Goal: Information Seeking & Learning: Learn about a topic

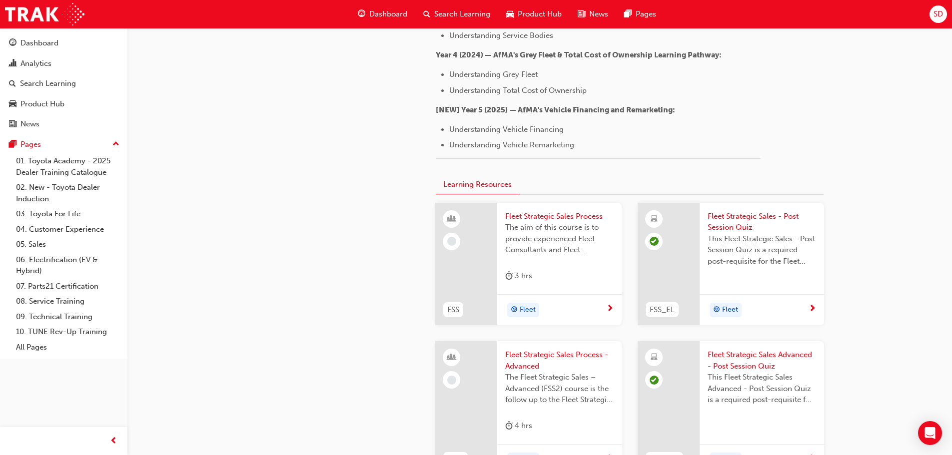
scroll to position [1399, 0]
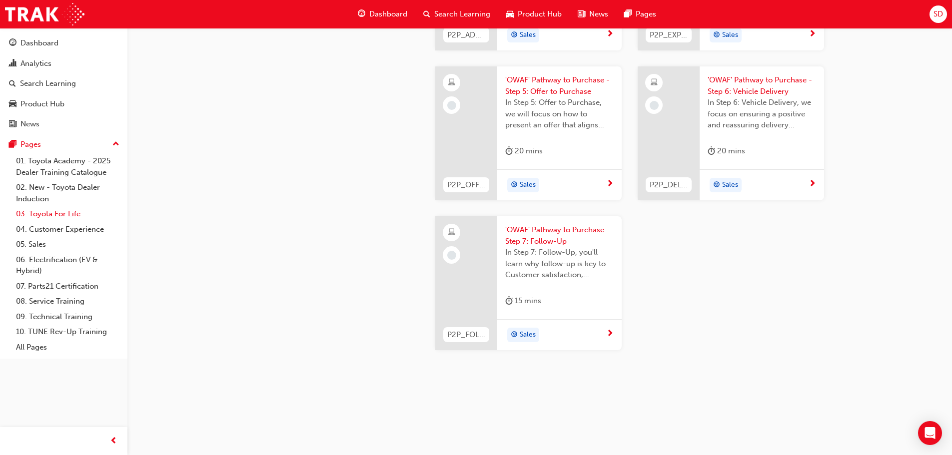
click at [43, 213] on link "03. Toyota For Life" at bounding box center [67, 213] width 111 height 15
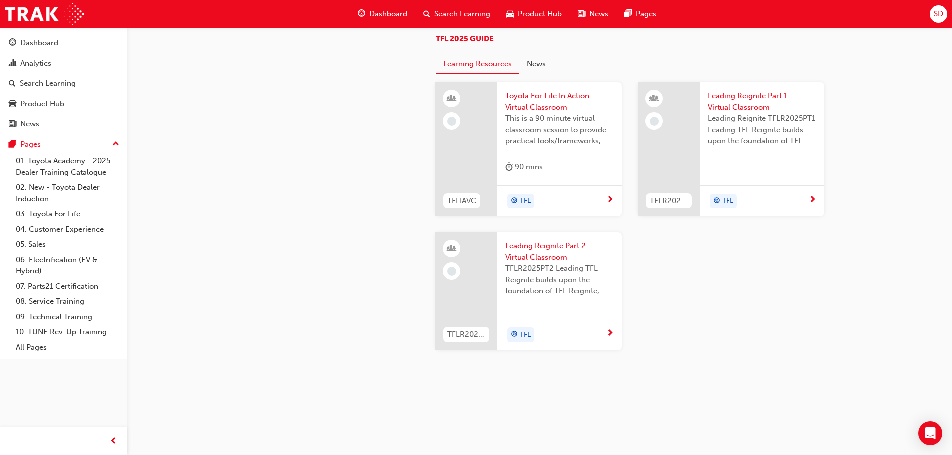
scroll to position [1062, 0]
click at [38, 80] on div "Search Learning" at bounding box center [48, 83] width 56 height 11
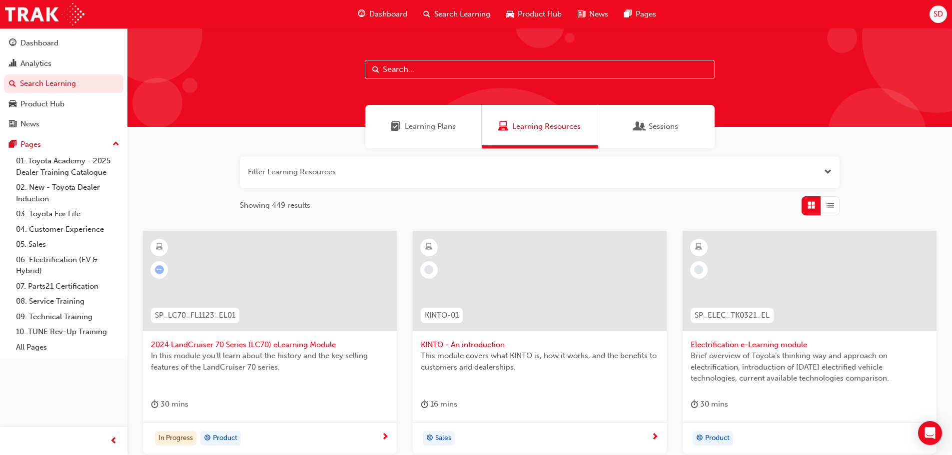
click at [415, 62] on input "text" at bounding box center [540, 69] width 350 height 19
paste input "SPK7601"
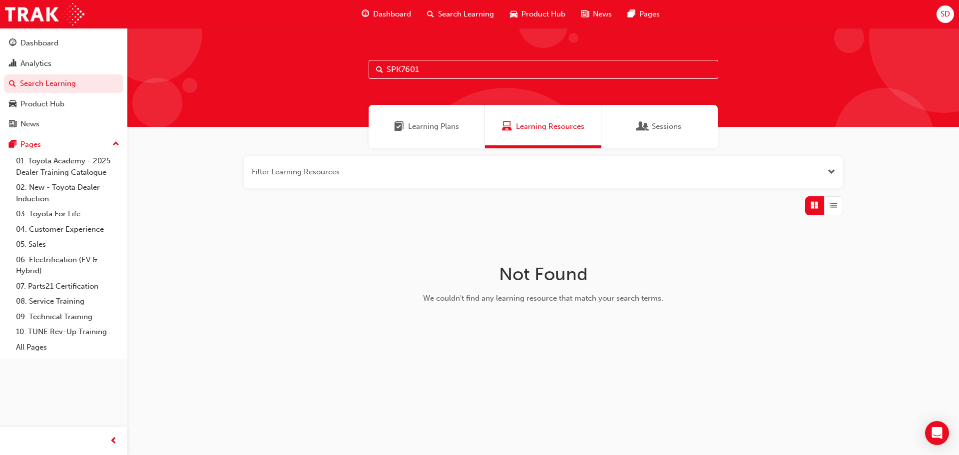
click at [446, 121] on span "Learning Plans" at bounding box center [433, 126] width 51 height 11
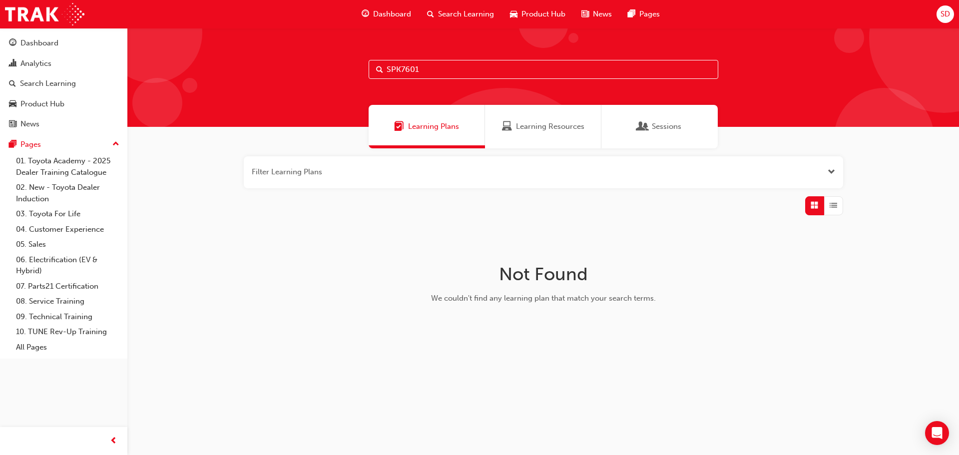
click at [435, 62] on input "SPK7601" at bounding box center [544, 69] width 350 height 19
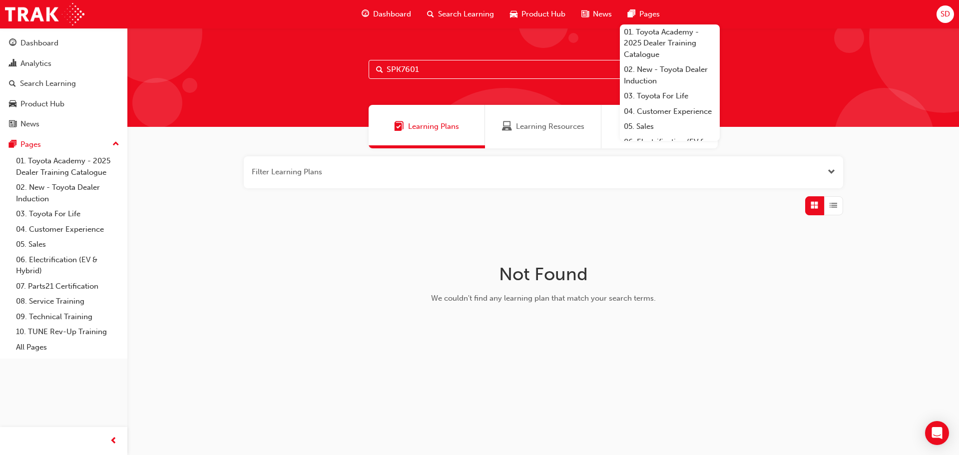
click at [465, 70] on input "SPK7601" at bounding box center [544, 69] width 350 height 19
paste input "9102"
click at [517, 131] on span "Learning Resources" at bounding box center [550, 126] width 68 height 11
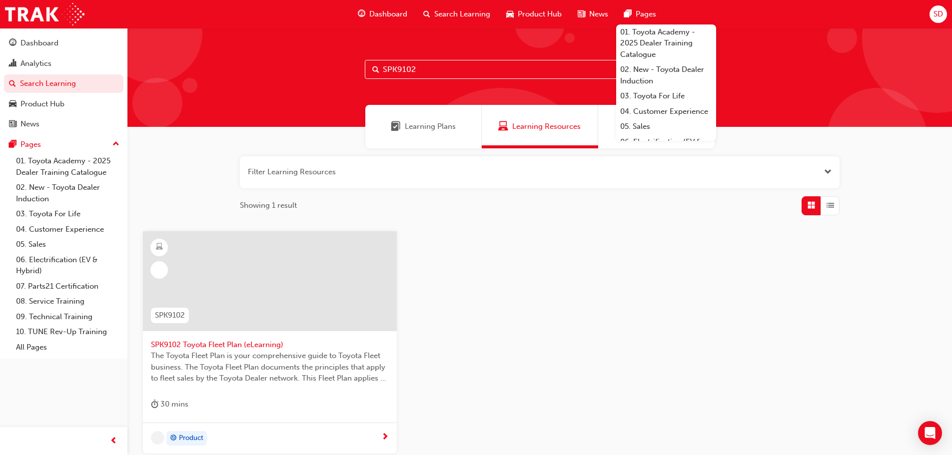
click at [451, 66] on input "SPK9102" at bounding box center [540, 69] width 350 height 19
click at [480, 62] on input "SPK9102" at bounding box center [540, 69] width 350 height 19
click at [474, 65] on input "SPK9102" at bounding box center [540, 69] width 350 height 19
paste input "3"
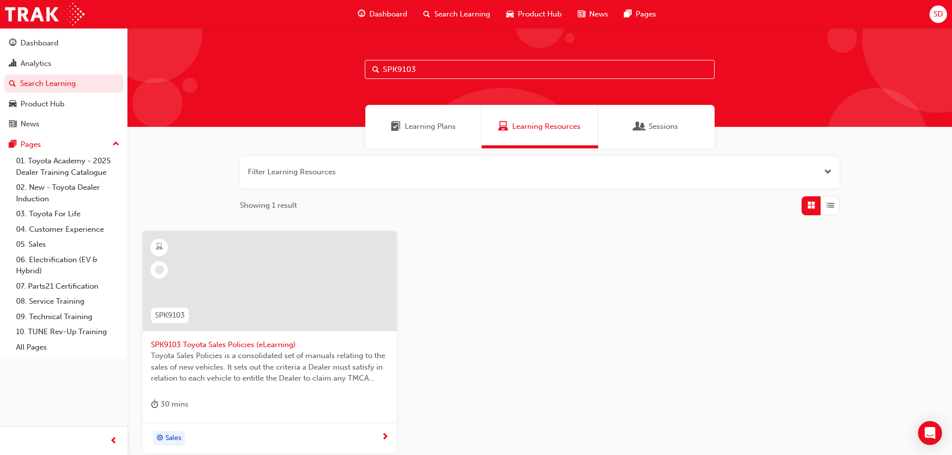
drag, startPoint x: 448, startPoint y: 69, endPoint x: 348, endPoint y: 67, distance: 100.0
click at [348, 67] on div "SPK9103" at bounding box center [539, 77] width 825 height 99
type input "induction"
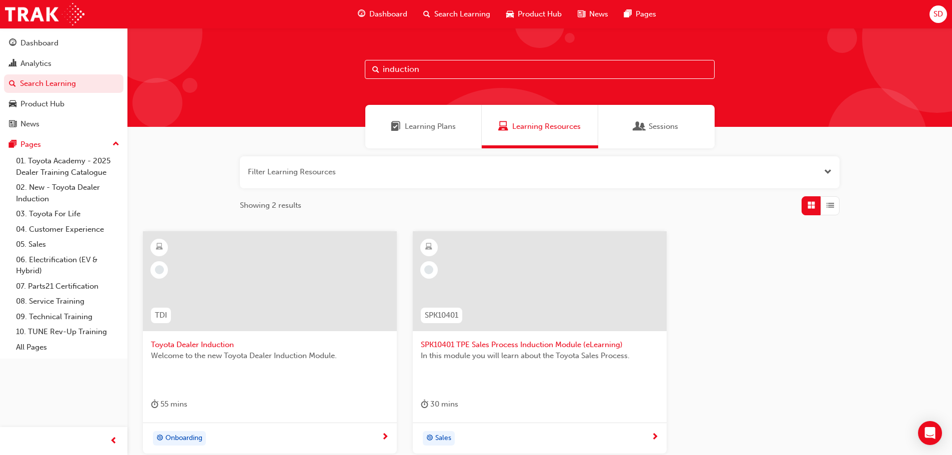
scroll to position [50, 0]
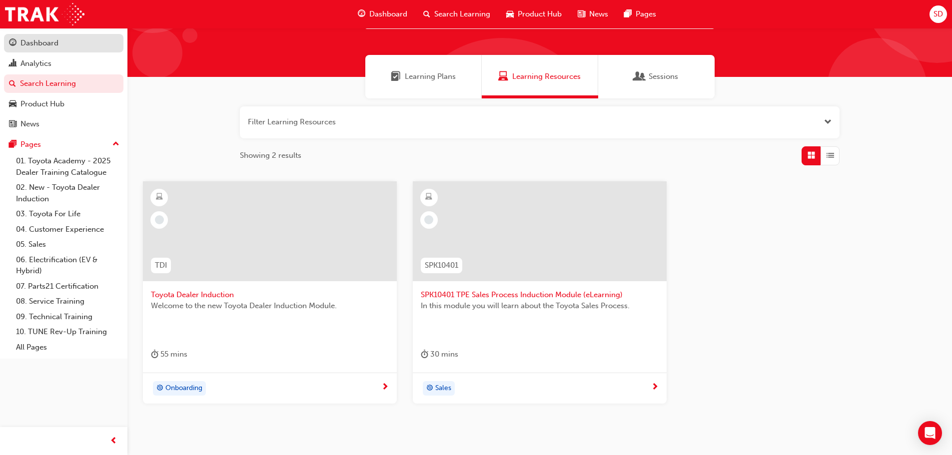
click at [82, 47] on div "Dashboard" at bounding box center [63, 43] width 109 height 12
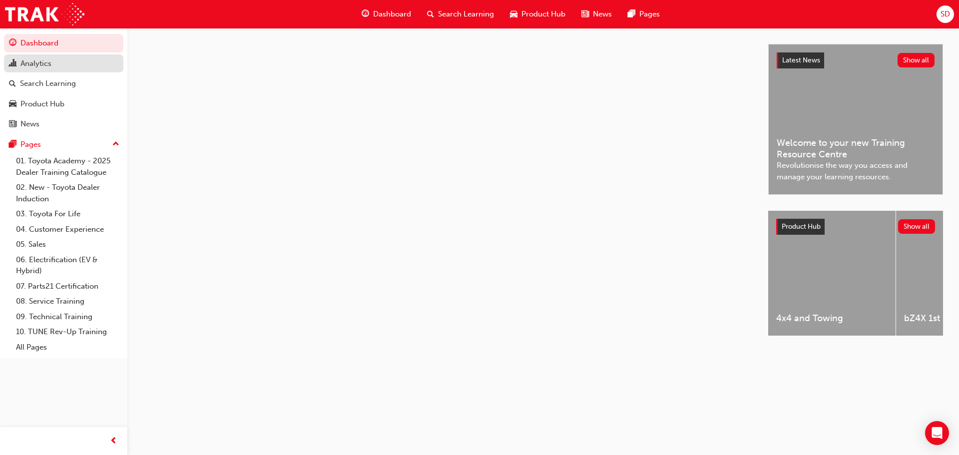
click at [79, 58] on div "Analytics" at bounding box center [63, 63] width 109 height 12
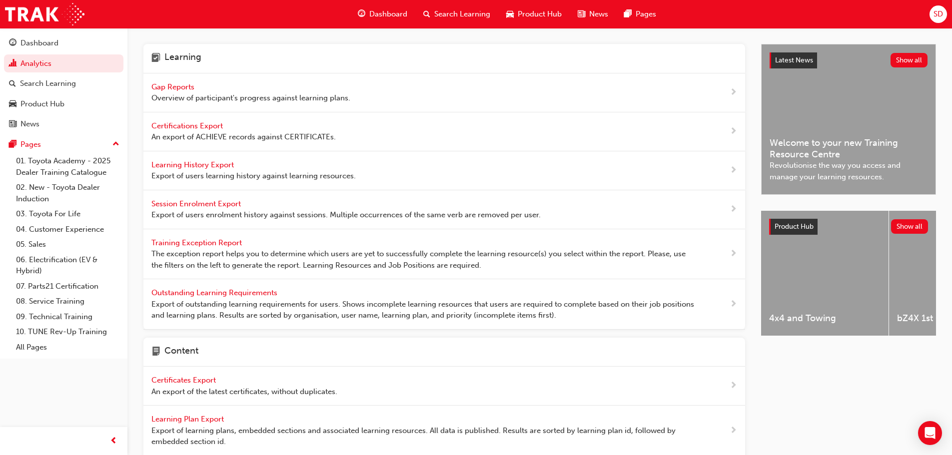
click at [206, 123] on span "Certifications Export" at bounding box center [187, 125] width 73 height 9
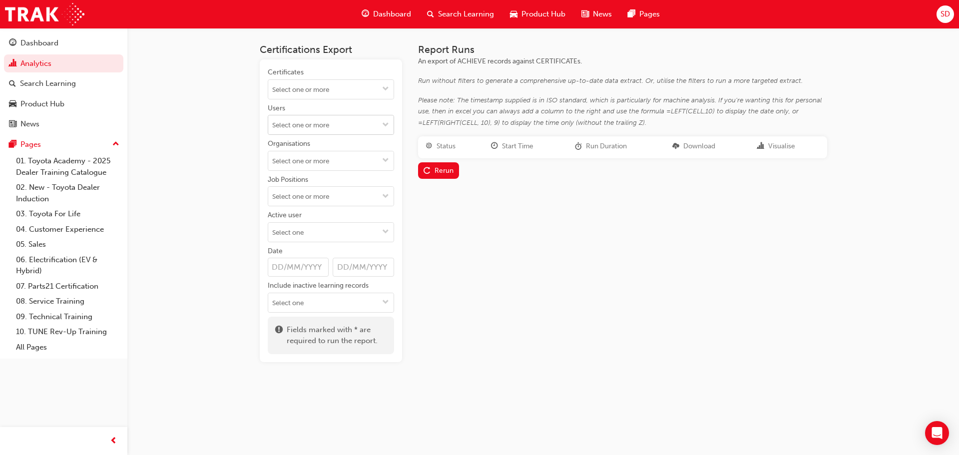
click at [342, 131] on input "Users" at bounding box center [330, 124] width 125 height 19
type input "[PERSON_NAME]"
click at [321, 165] on li "[PERSON_NAME]" at bounding box center [331, 163] width 126 height 19
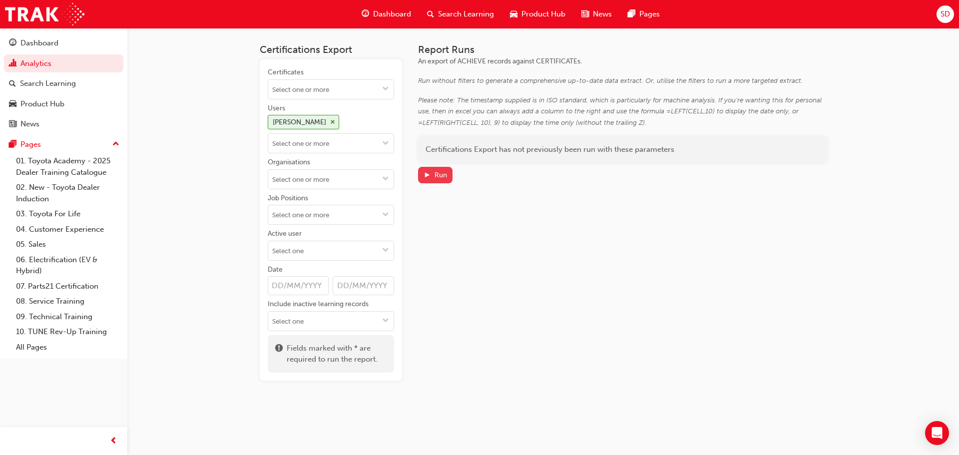
click at [439, 176] on div "Run" at bounding box center [441, 175] width 12 height 8
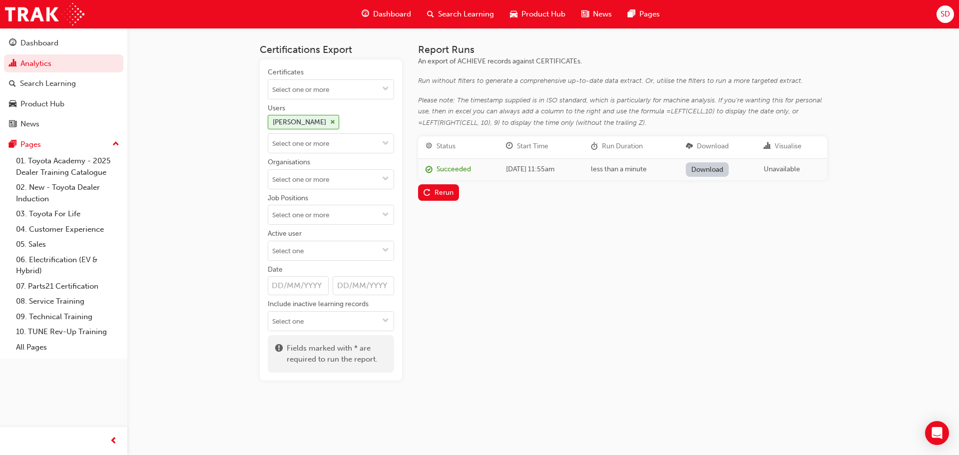
click at [707, 171] on link "Download" at bounding box center [707, 169] width 43 height 14
click at [52, 65] on link "Analytics" at bounding box center [63, 63] width 119 height 18
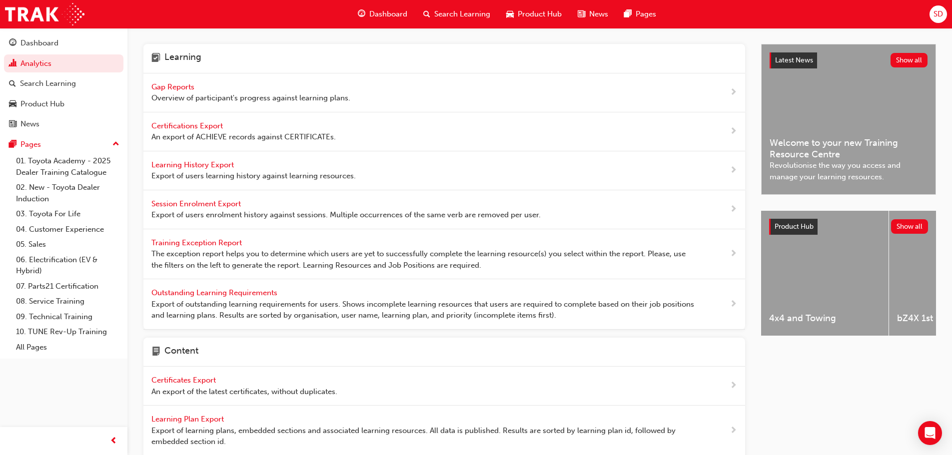
click at [197, 165] on span "Learning History Export" at bounding box center [193, 164] width 84 height 9
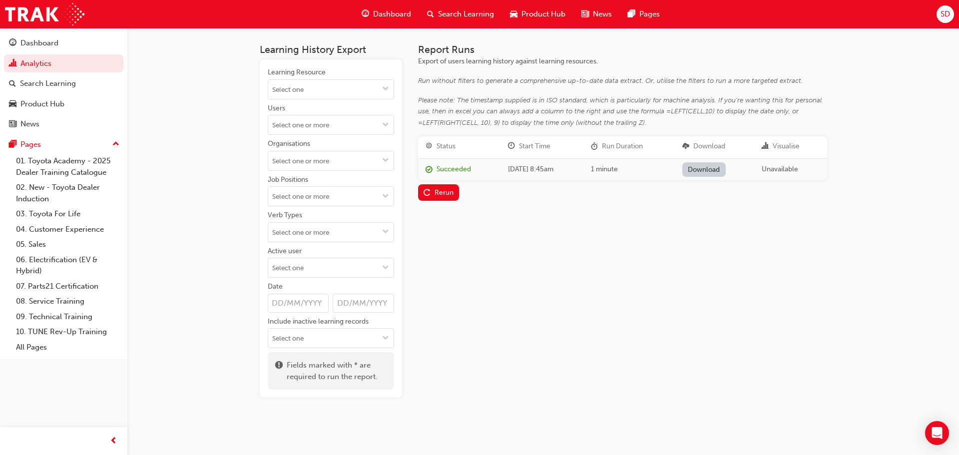
click at [326, 137] on div "Learning Resource Users Organisations Job Positions Verb Types Active user Date…" at bounding box center [331, 207] width 126 height 281
click at [330, 121] on input "Users" at bounding box center [330, 124] width 125 height 19
type input "[PERSON_NAME]"
click at [311, 156] on li "[PERSON_NAME]" at bounding box center [331, 163] width 126 height 19
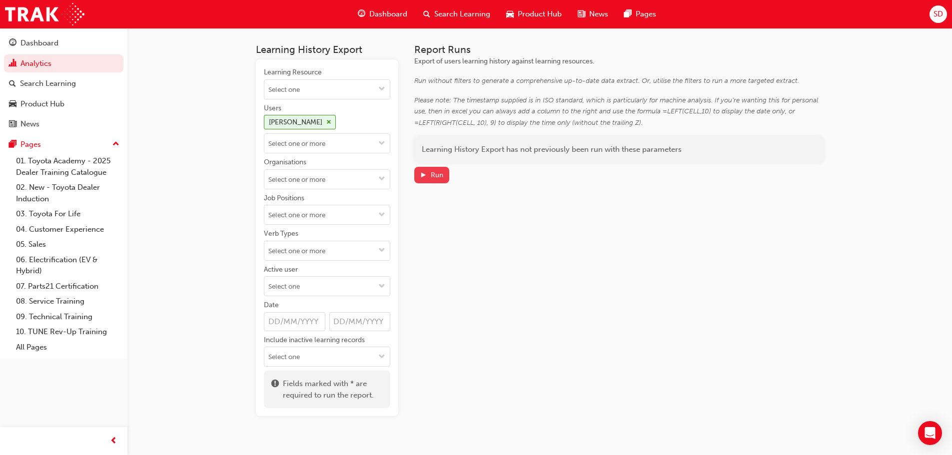
click at [436, 176] on div "Run" at bounding box center [437, 175] width 12 height 8
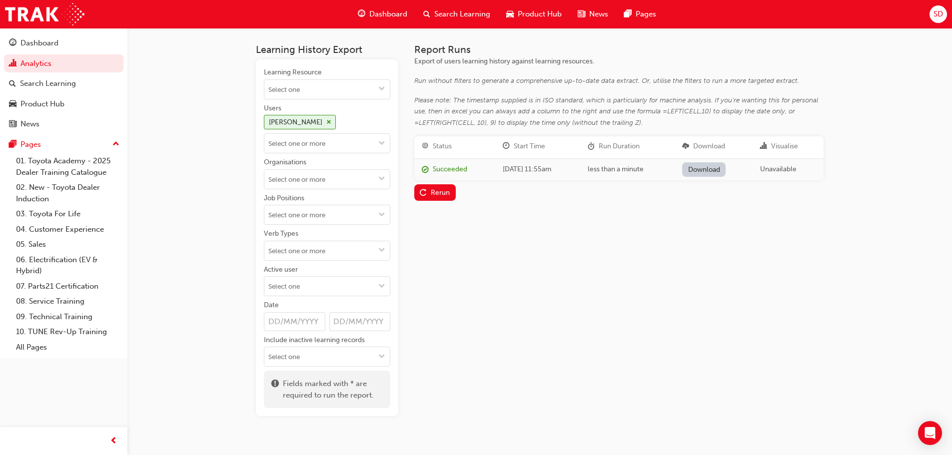
click at [714, 169] on link "Download" at bounding box center [703, 169] width 43 height 14
click at [75, 81] on div "Search Learning" at bounding box center [48, 83] width 56 height 11
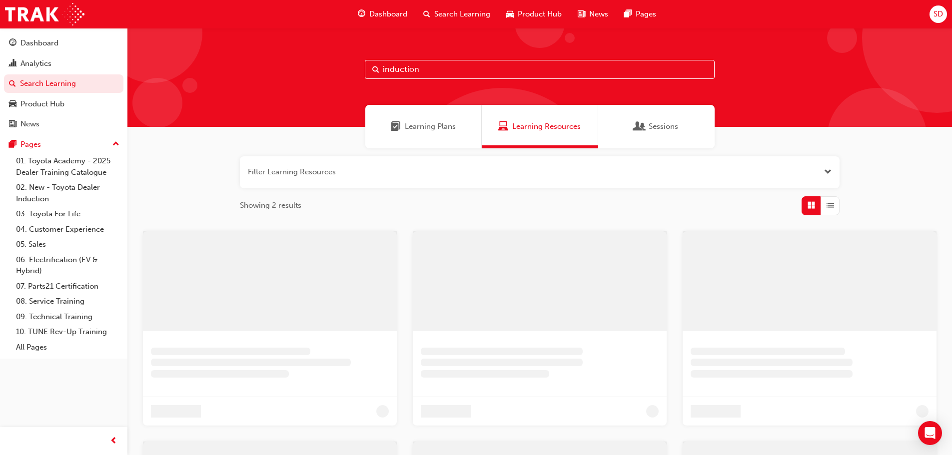
click at [437, 69] on input "induction" at bounding box center [540, 69] width 350 height 19
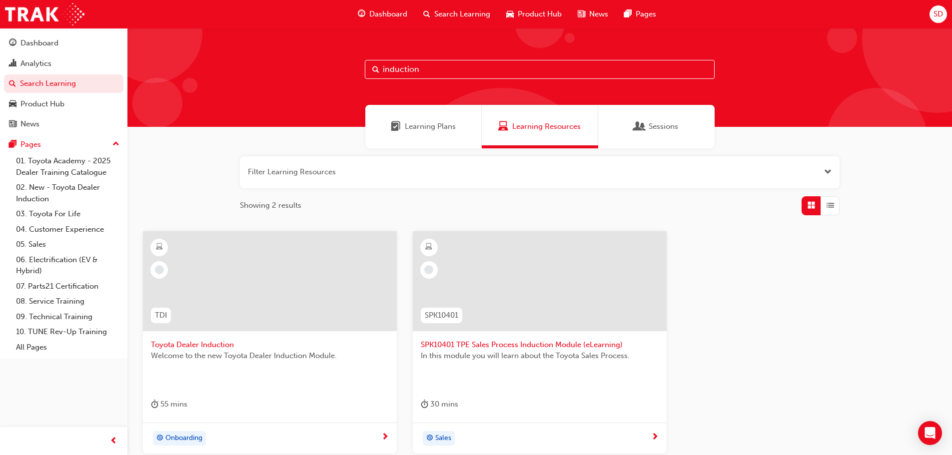
click at [398, 69] on input "induction" at bounding box center [540, 69] width 350 height 19
type input "action"
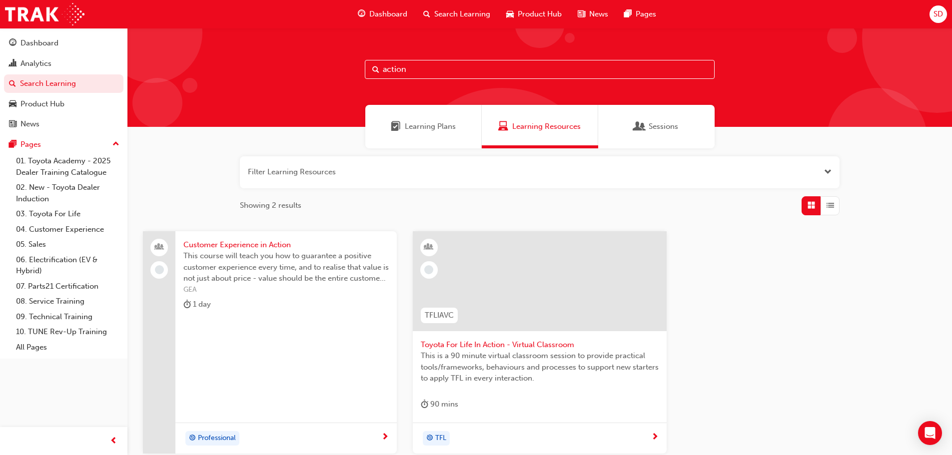
scroll to position [50, 0]
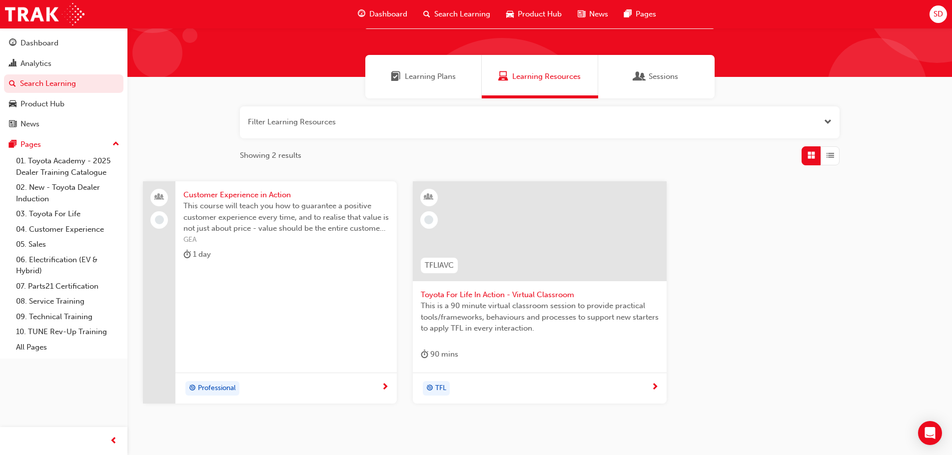
click at [533, 305] on span "This is a 90 minute virtual classroom session to provide practical tools/framew…" at bounding box center [540, 317] width 238 height 34
